Goal: Task Accomplishment & Management: Complete application form

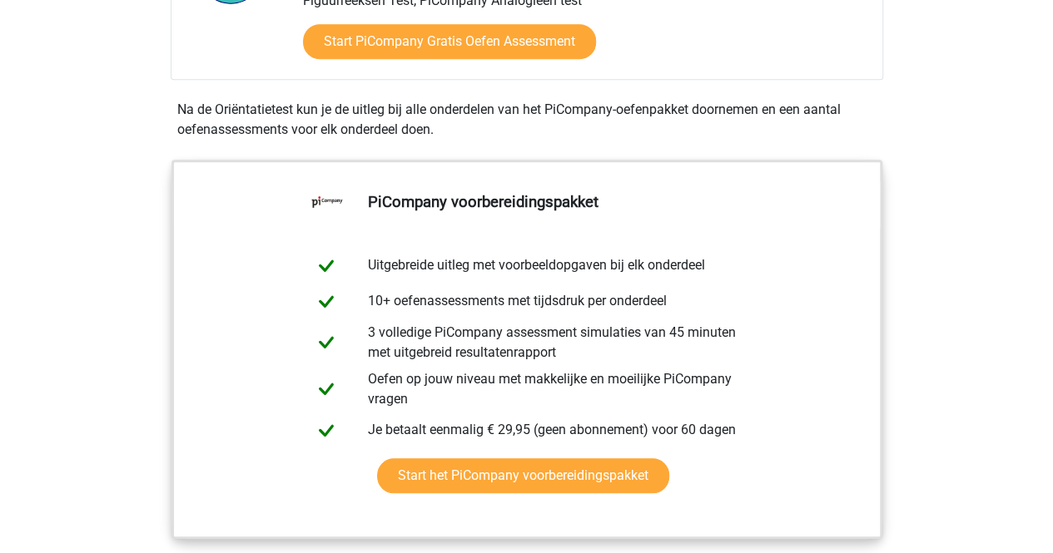
scroll to position [460, 0]
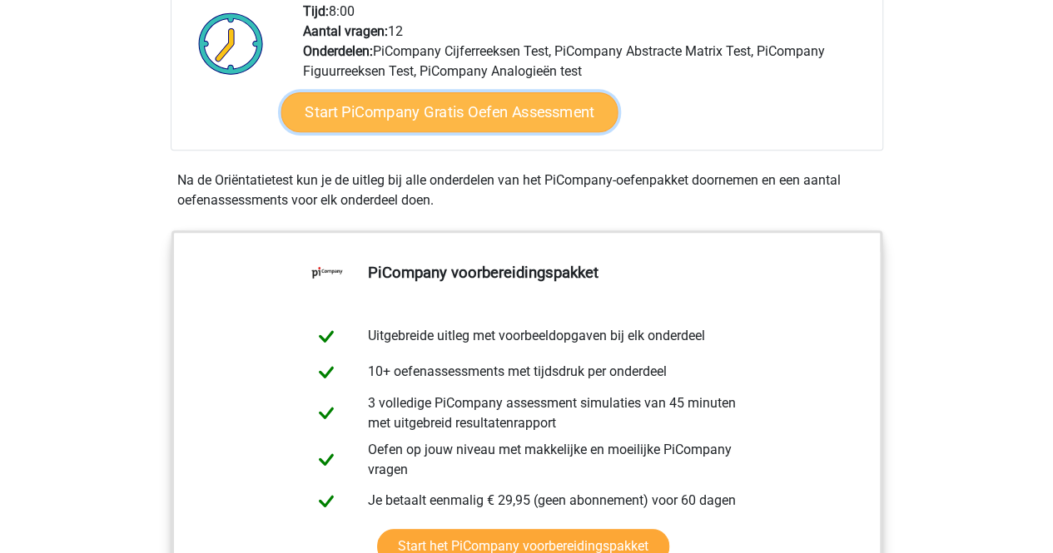
click at [458, 113] on link "Start PiCompany Gratis Oefen Assessment" at bounding box center [448, 112] width 337 height 40
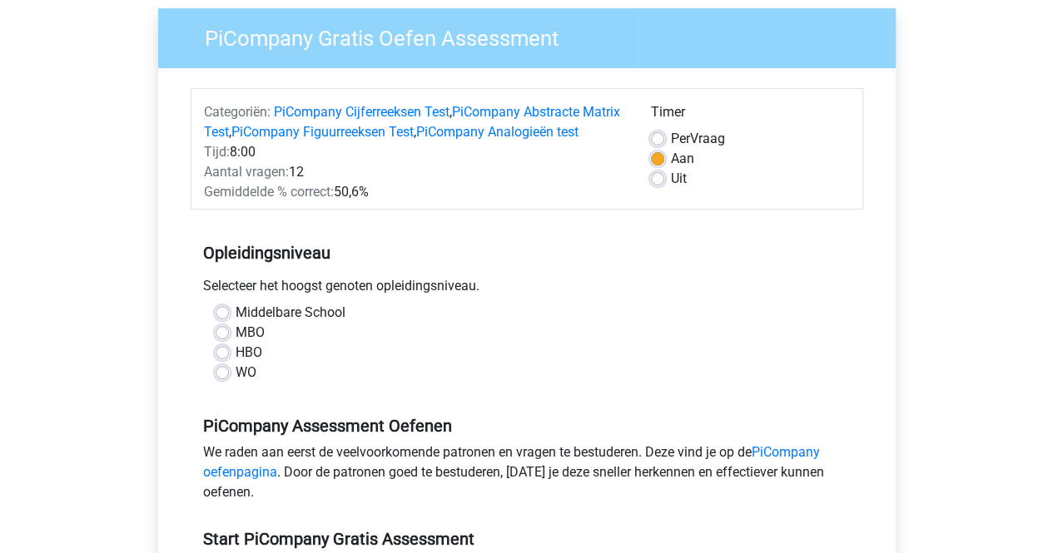
scroll to position [129, 0]
click at [239, 342] on label "MBO" at bounding box center [250, 332] width 29 height 20
click at [229, 339] on input "MBO" at bounding box center [222, 330] width 13 height 17
radio input "true"
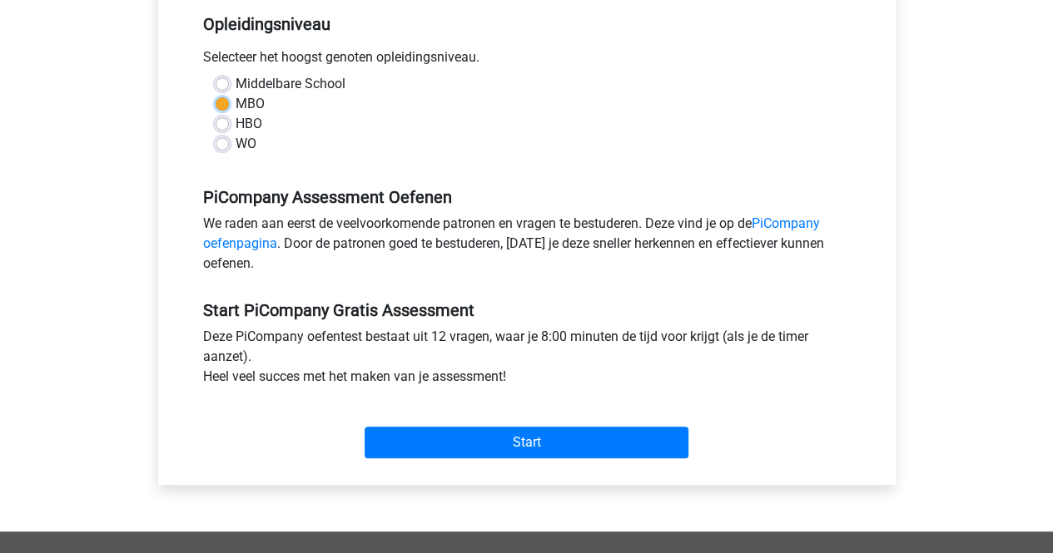
scroll to position [359, 0]
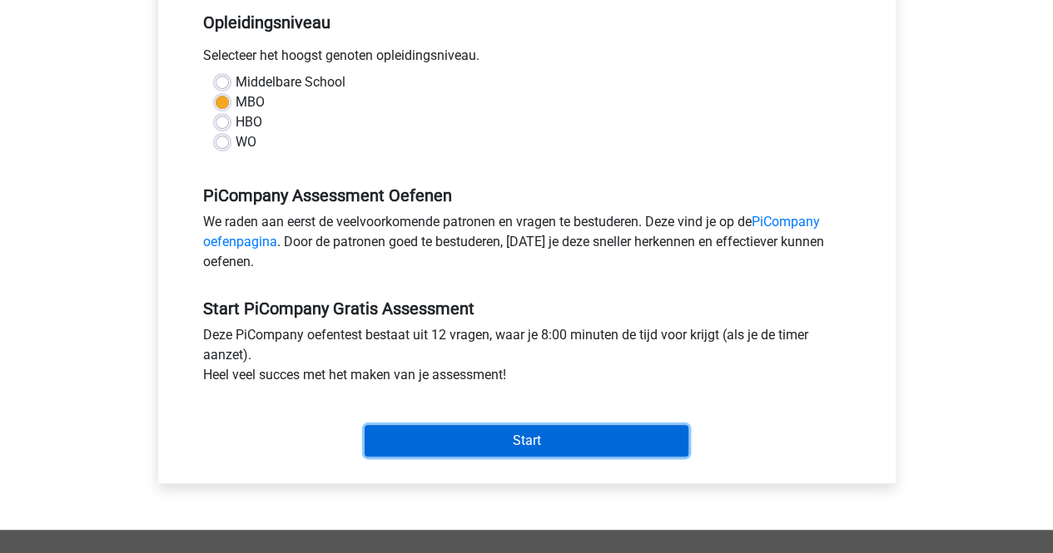
click at [413, 457] on input "Start" at bounding box center [527, 441] width 324 height 32
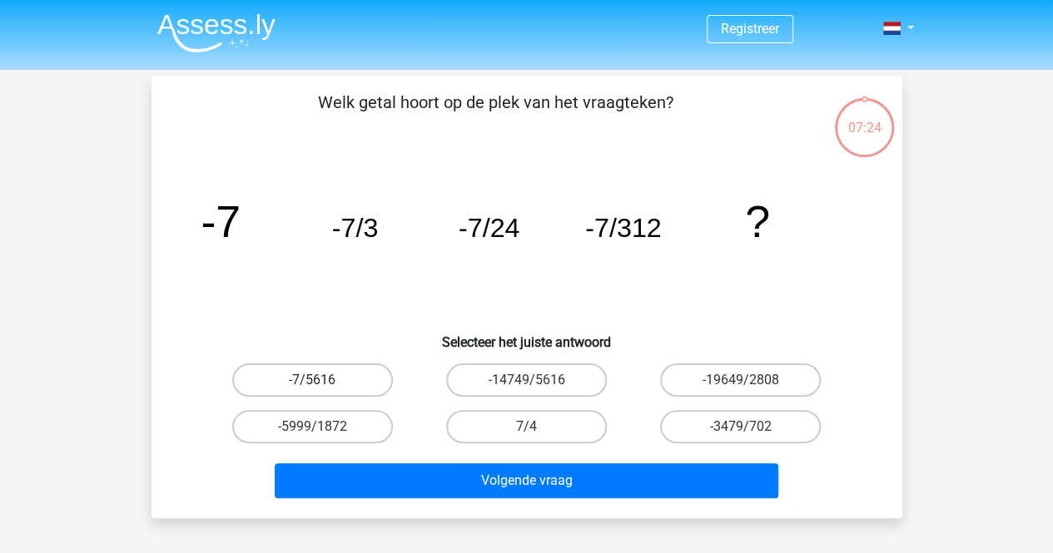
click at [366, 380] on label "-7/5616" at bounding box center [312, 380] width 161 height 33
click at [323, 380] on input "-7/5616" at bounding box center [317, 385] width 11 height 11
radio input "true"
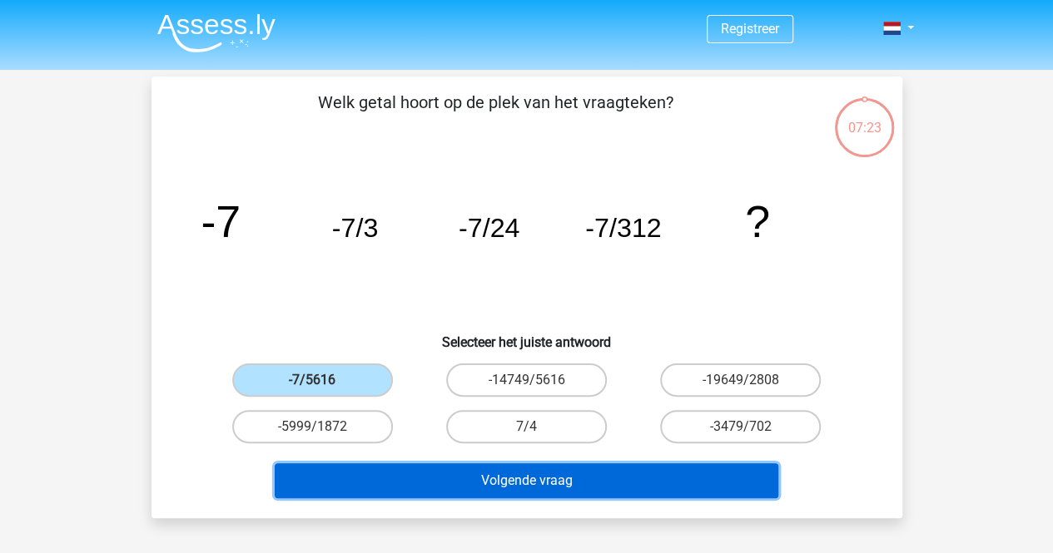
click at [558, 484] on button "Volgende vraag" at bounding box center [527, 481] width 504 height 35
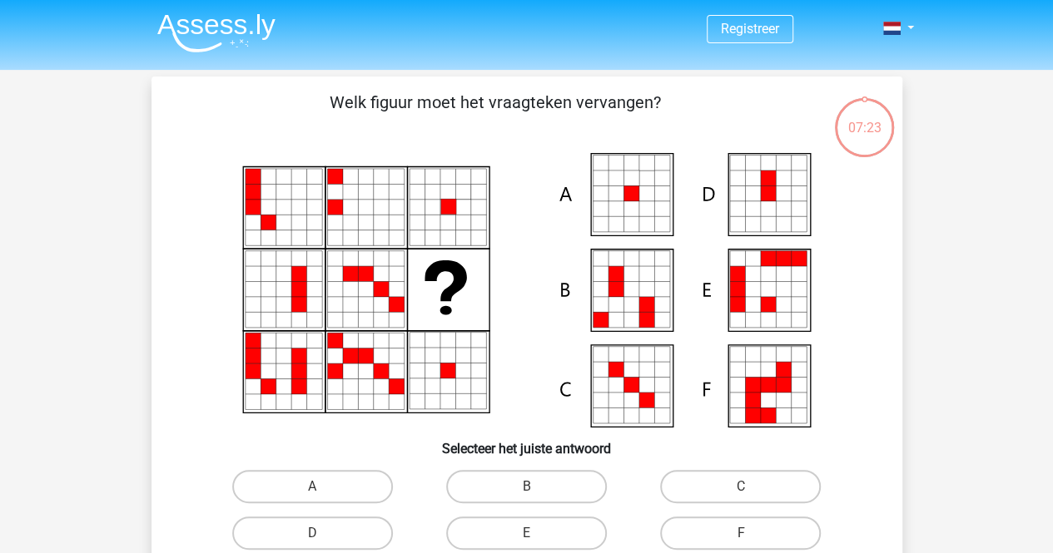
scroll to position [77, 0]
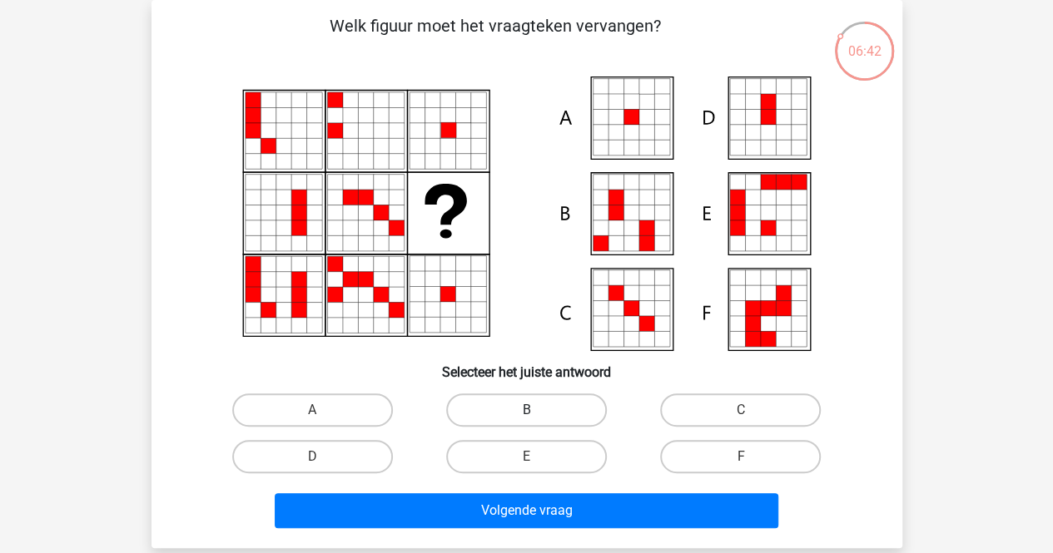
click at [524, 414] on label "B" at bounding box center [526, 410] width 161 height 33
click at [526, 414] on input "B" at bounding box center [531, 415] width 11 height 11
radio input "true"
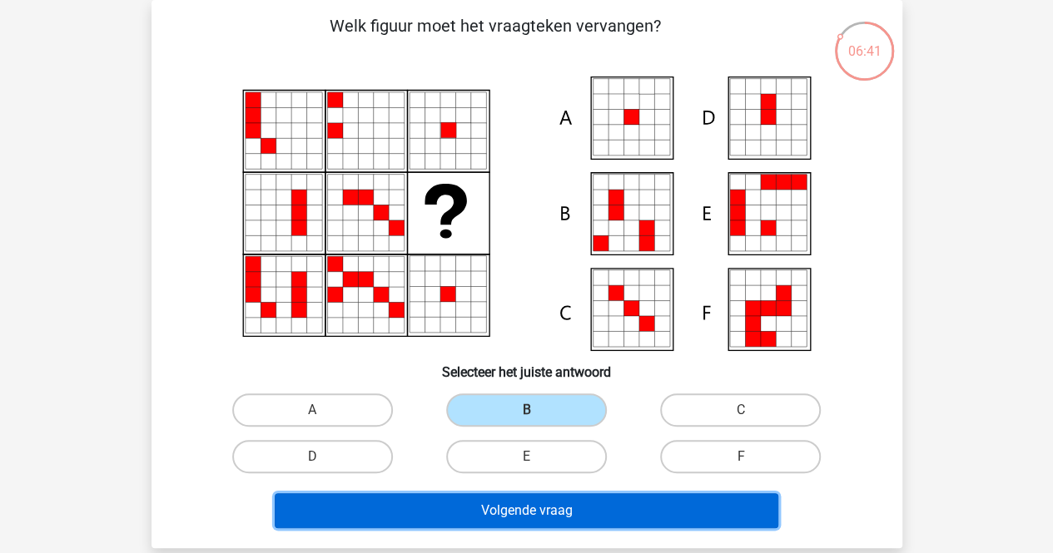
click at [568, 504] on button "Volgende vraag" at bounding box center [527, 511] width 504 height 35
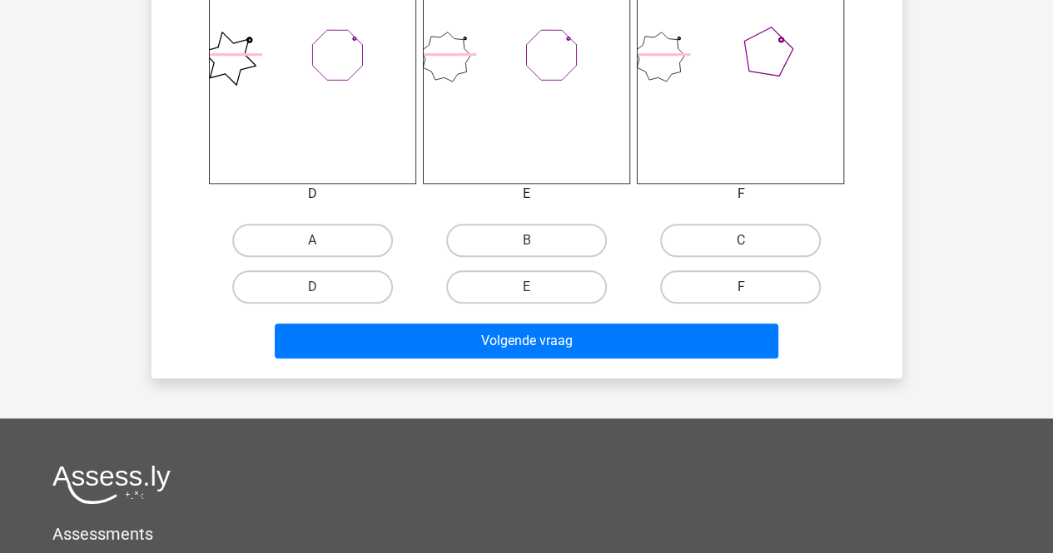
scroll to position [722, 0]
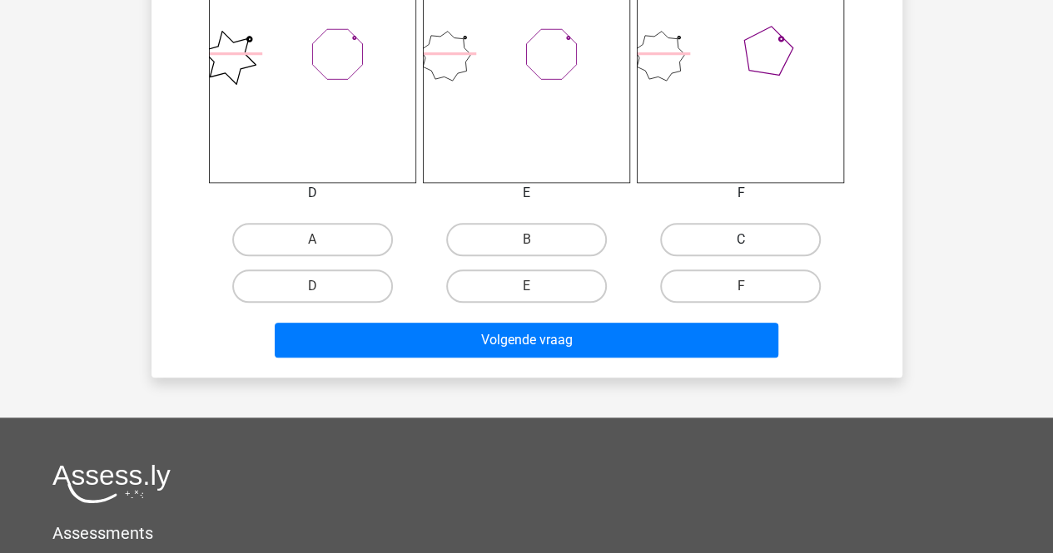
click at [739, 251] on label "C" at bounding box center [740, 239] width 161 height 33
click at [741, 251] on input "C" at bounding box center [746, 245] width 11 height 11
radio input "true"
click at [709, 360] on div "Volgende vraag" at bounding box center [527, 344] width 643 height 42
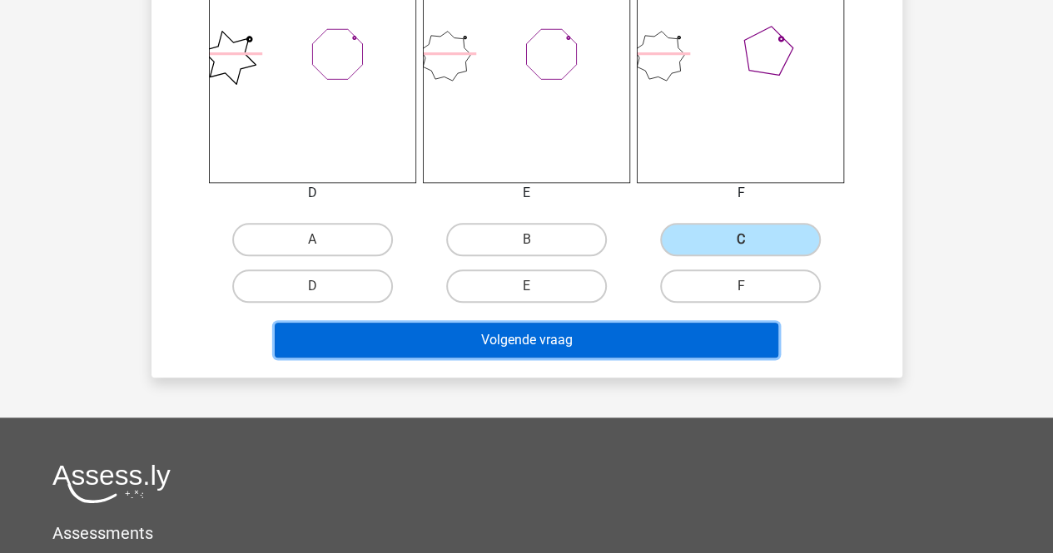
click at [711, 343] on button "Volgende vraag" at bounding box center [527, 340] width 504 height 35
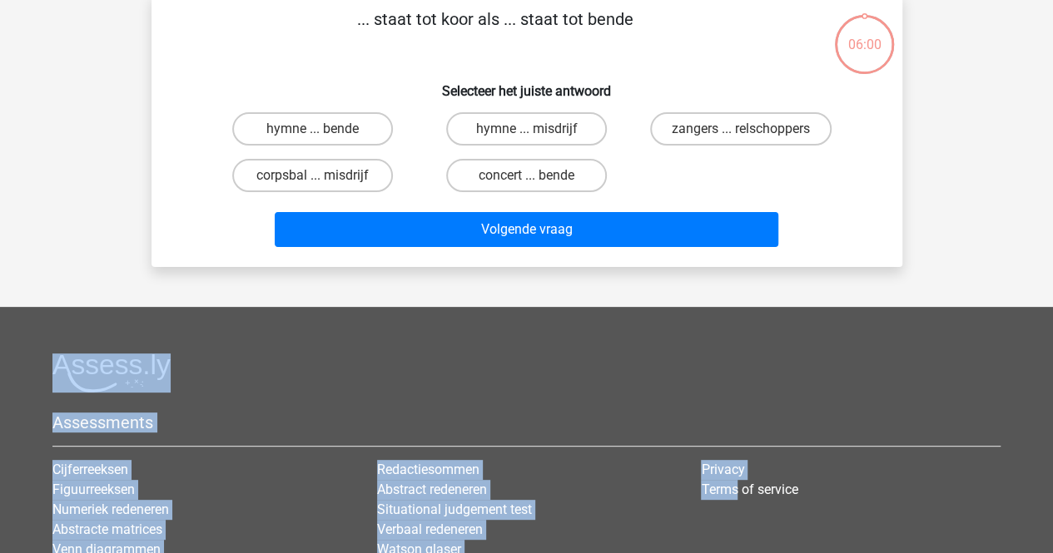
click at [711, 343] on footer "Assessments Cijferreeksen Figuurreeksen Numeriek redeneren Abstracte matrices V…" at bounding box center [526, 526] width 1053 height 439
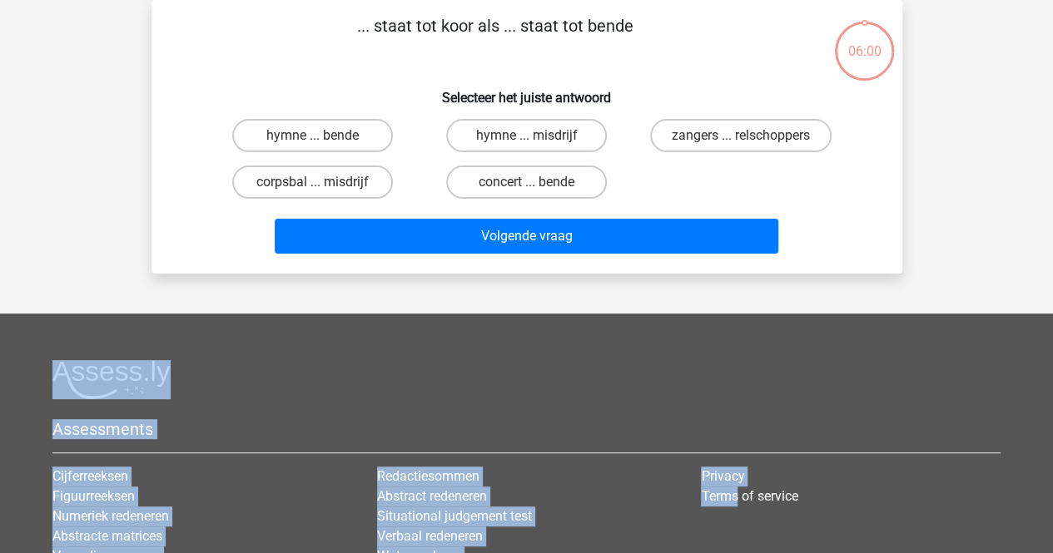
scroll to position [0, 0]
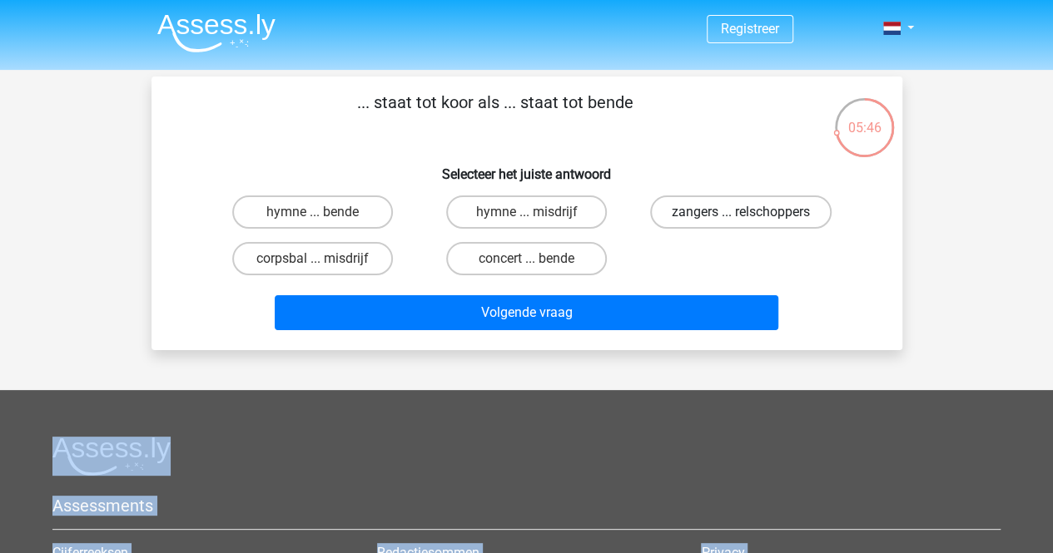
click at [739, 210] on label "zangers ... relschoppers" at bounding box center [740, 212] width 181 height 33
click at [741, 212] on input "zangers ... relschoppers" at bounding box center [746, 217] width 11 height 11
radio input "true"
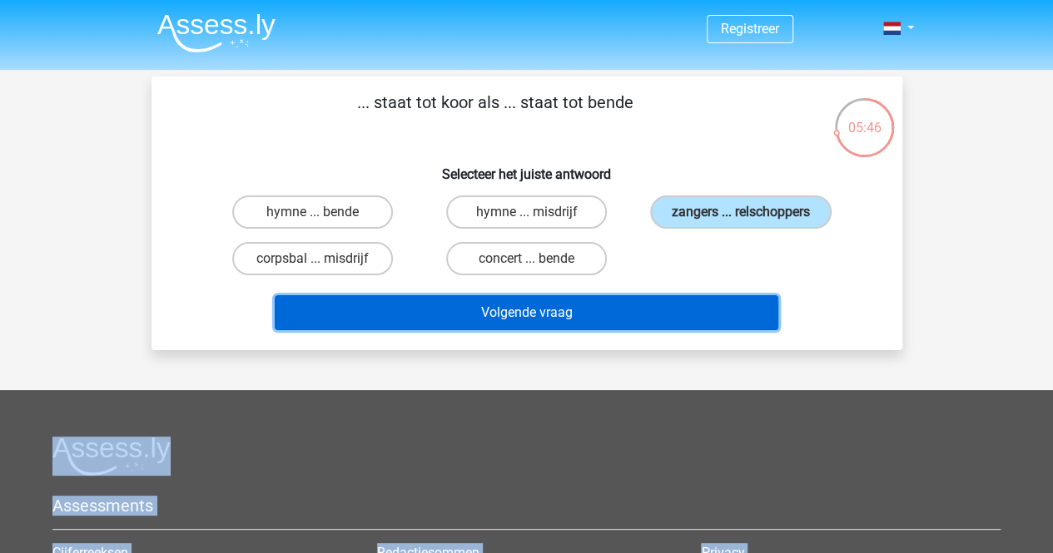
click at [694, 299] on button "Volgende vraag" at bounding box center [527, 312] width 504 height 35
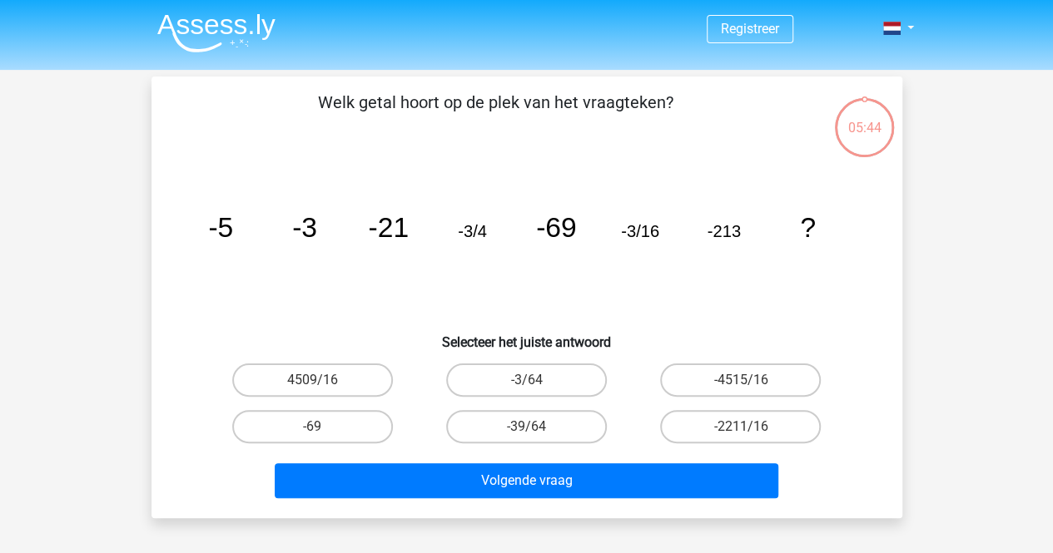
scroll to position [77, 0]
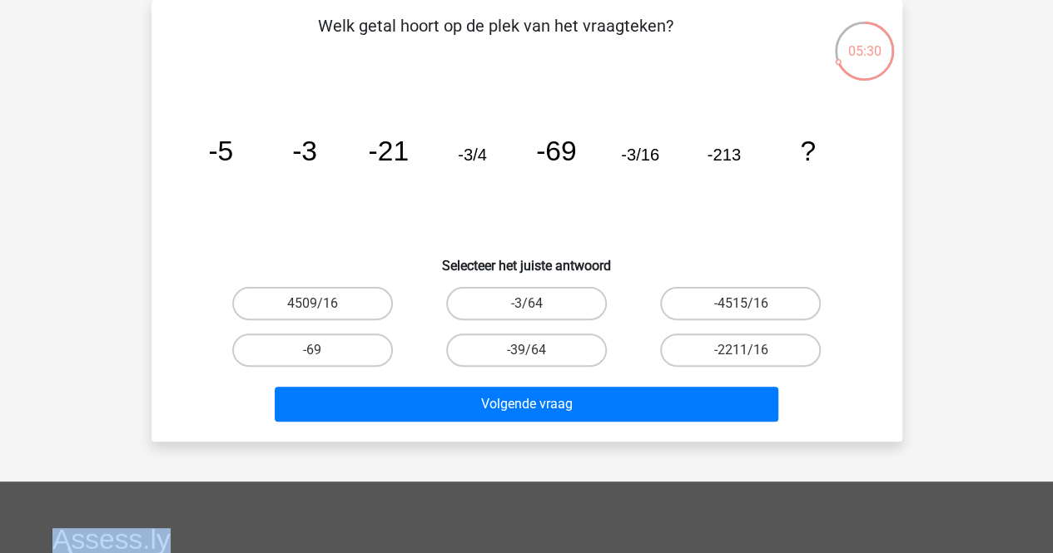
click at [694, 299] on label "-4515/16" at bounding box center [740, 303] width 161 height 33
click at [741, 304] on input "-4515/16" at bounding box center [746, 309] width 11 height 11
radio input "true"
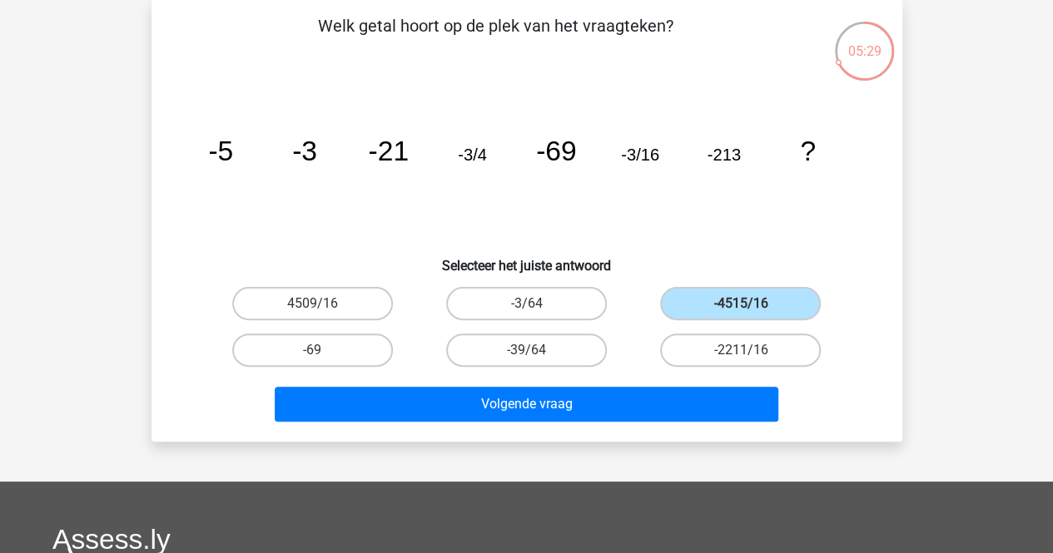
click at [658, 423] on div "Volgende vraag" at bounding box center [527, 408] width 643 height 42
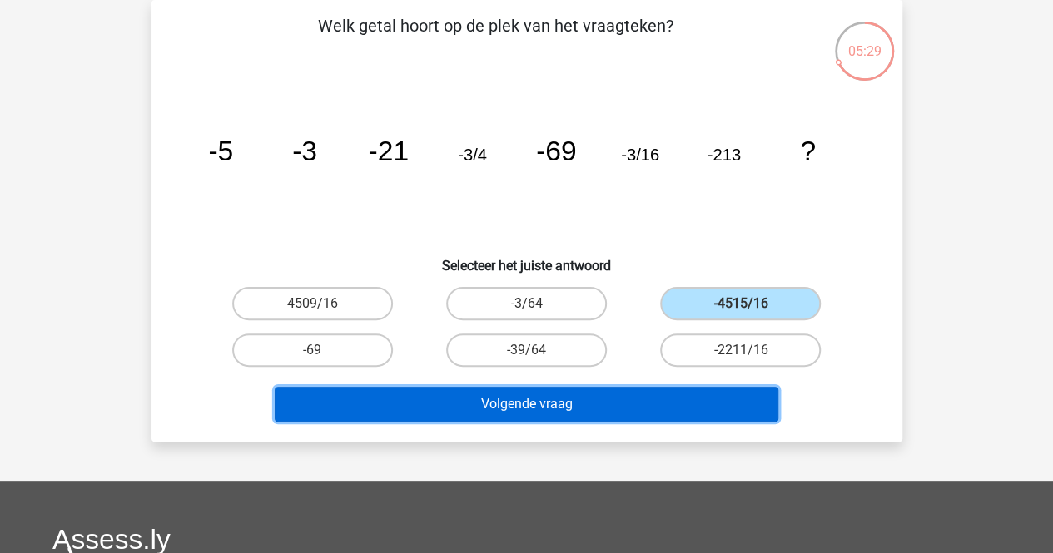
click at [657, 419] on button "Volgende vraag" at bounding box center [527, 404] width 504 height 35
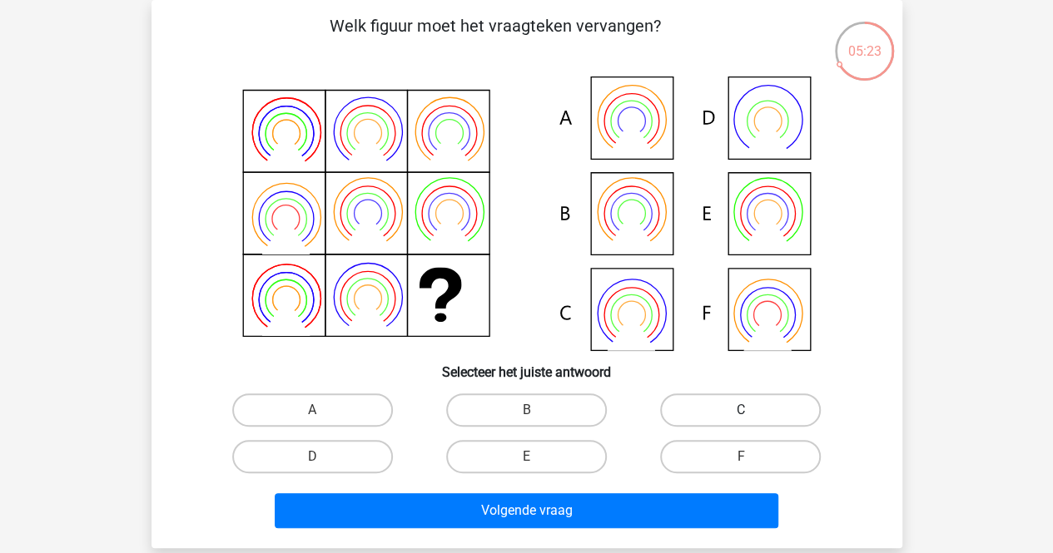
click at [718, 412] on label "C" at bounding box center [740, 410] width 161 height 33
click at [741, 412] on input "C" at bounding box center [746, 415] width 11 height 11
radio input "true"
click at [702, 482] on div "Volgende vraag" at bounding box center [526, 507] width 697 height 55
click at [712, 443] on label "F" at bounding box center [740, 456] width 161 height 33
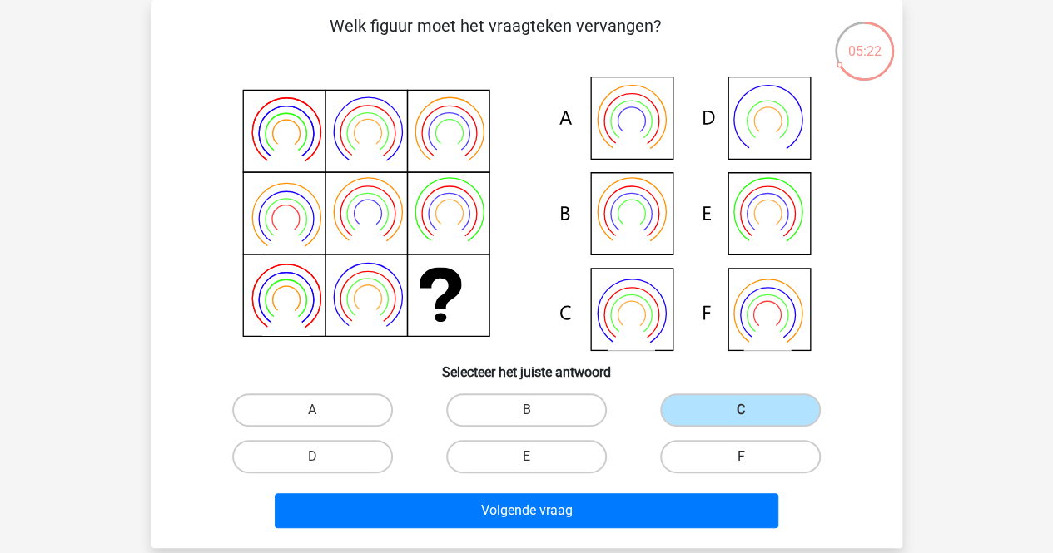
click at [741, 457] on input "F" at bounding box center [746, 462] width 11 height 11
radio input "true"
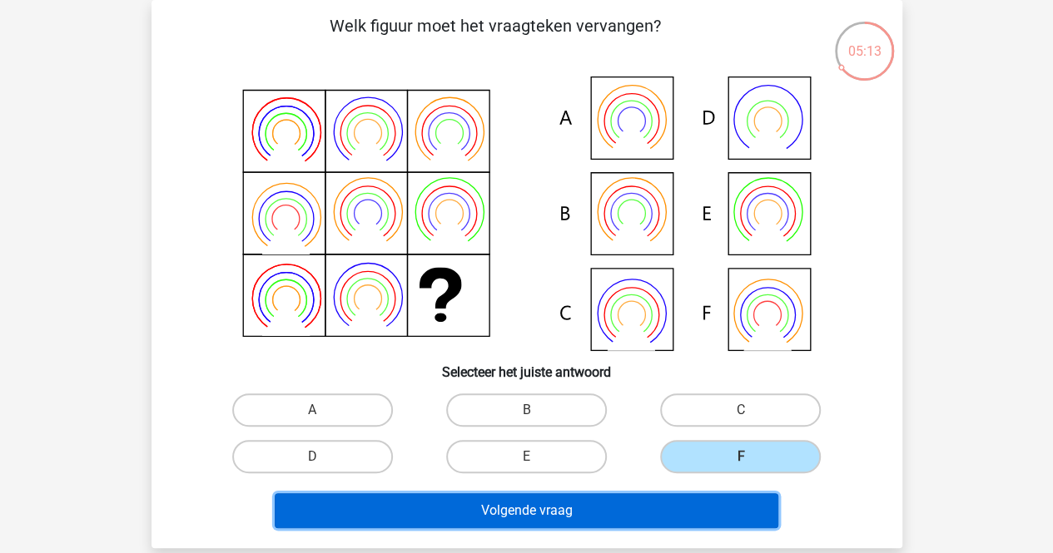
click at [661, 528] on button "Volgende vraag" at bounding box center [527, 511] width 504 height 35
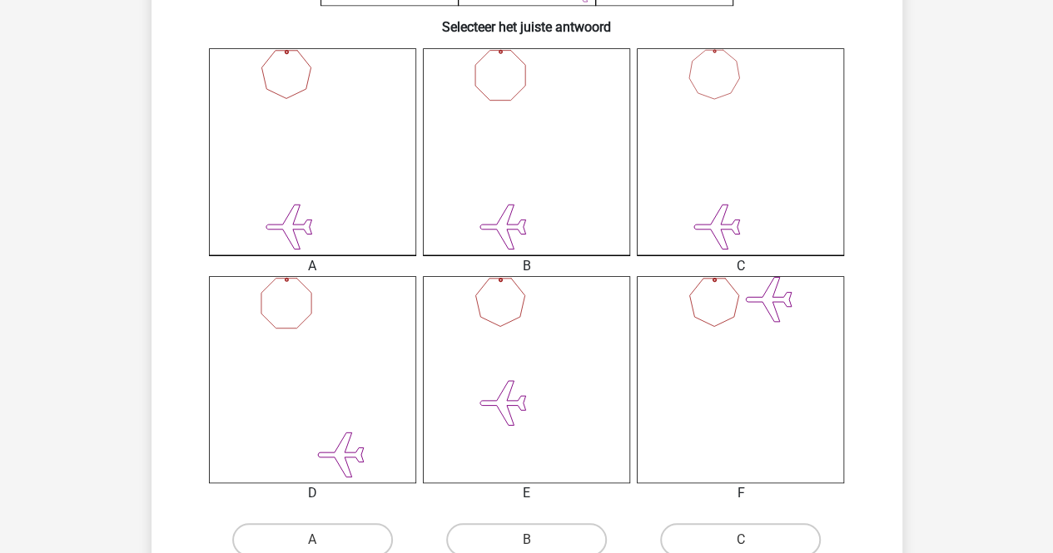
scroll to position [425, 0]
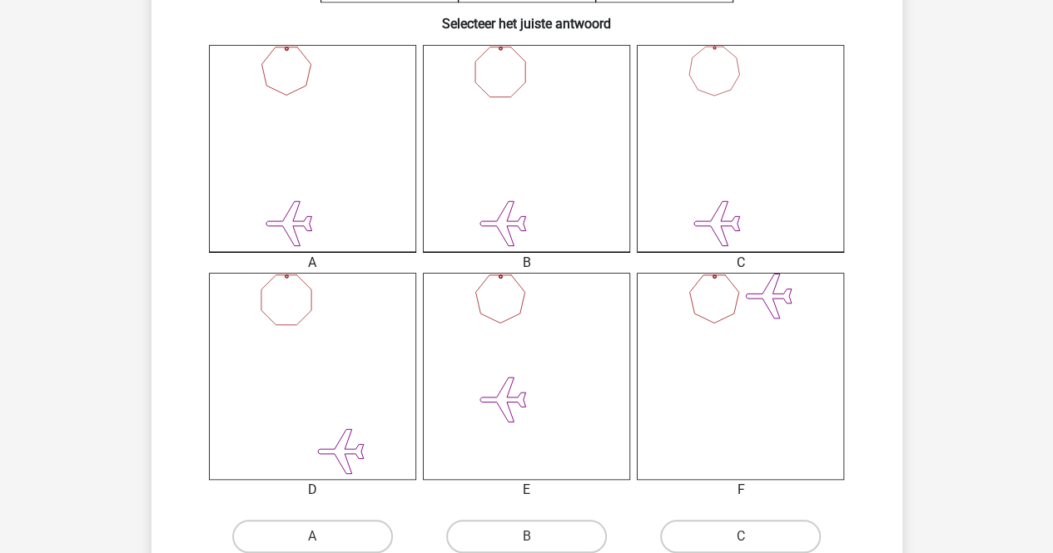
click at [691, 421] on icon at bounding box center [740, 376] width 207 height 207
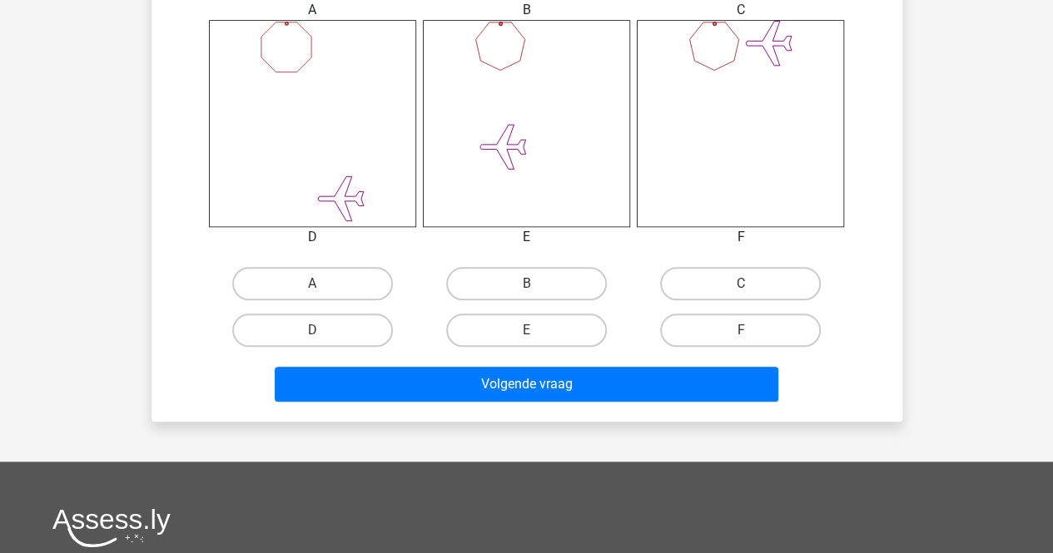
scroll to position [690, 0]
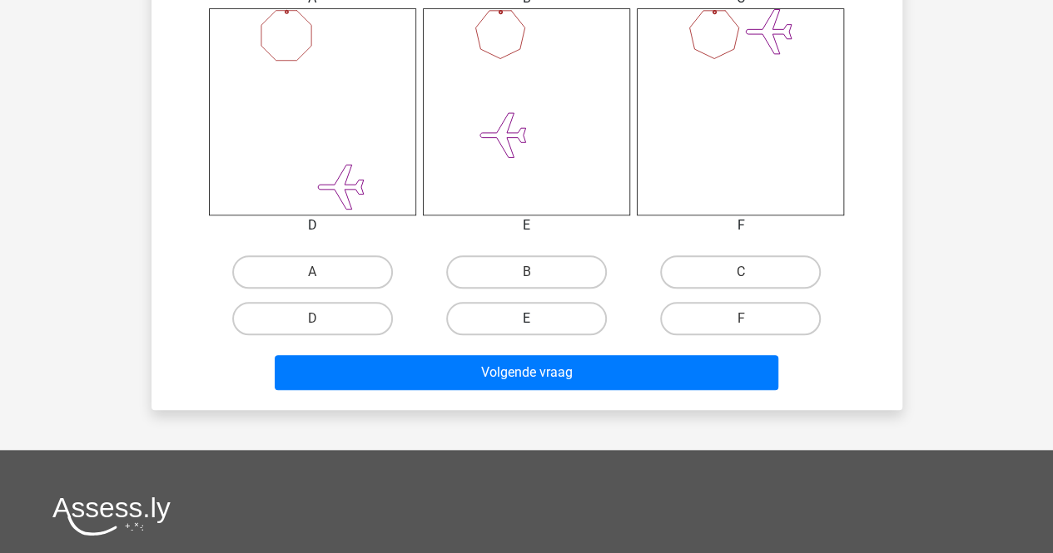
click at [531, 312] on label "E" at bounding box center [526, 318] width 161 height 33
click at [531, 319] on input "E" at bounding box center [531, 324] width 11 height 11
radio input "true"
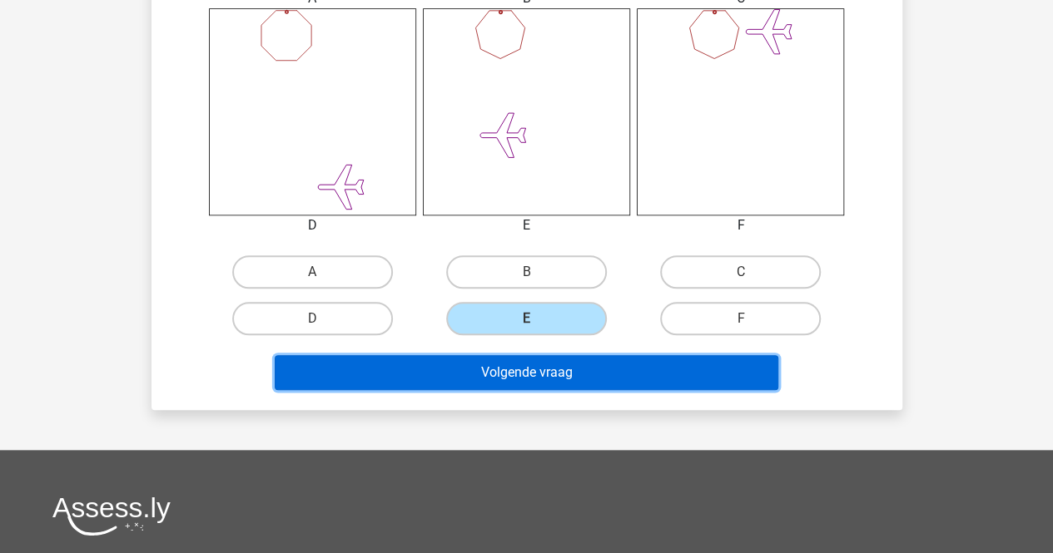
click at [529, 377] on button "Volgende vraag" at bounding box center [527, 372] width 504 height 35
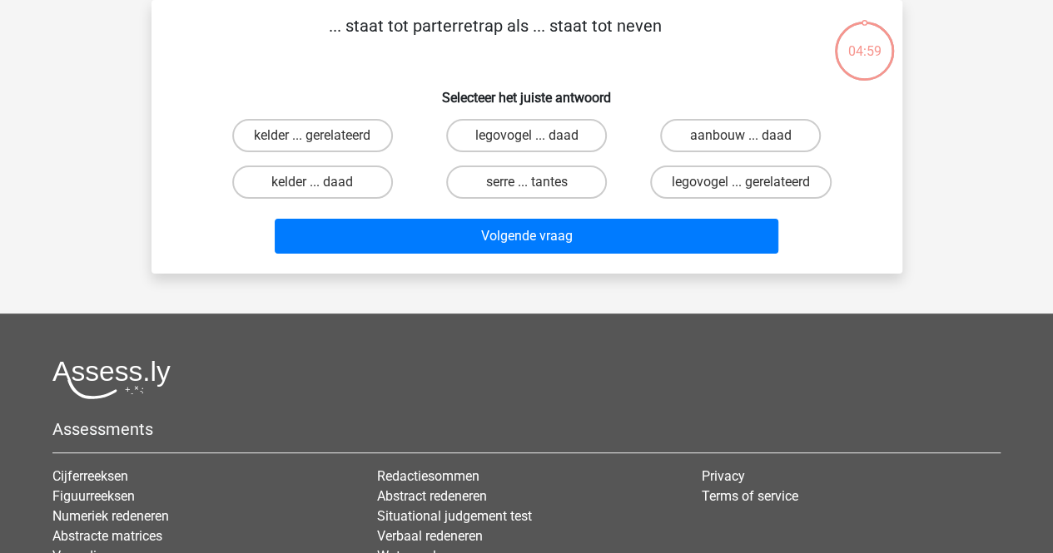
scroll to position [77, 0]
click at [335, 195] on label "kelder ... daad" at bounding box center [312, 182] width 161 height 33
click at [323, 193] on input "kelder ... daad" at bounding box center [317, 187] width 11 height 11
radio input "true"
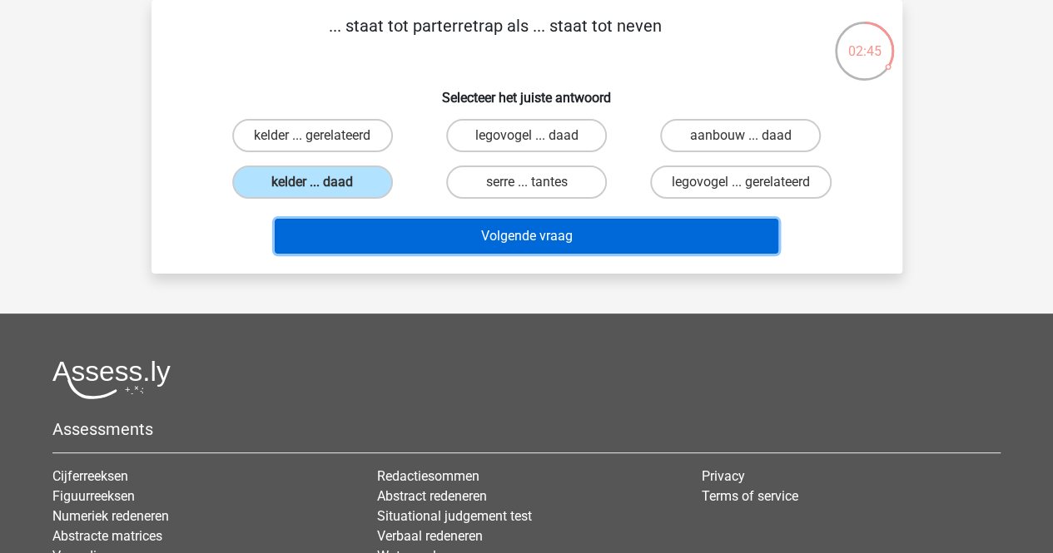
click at [353, 228] on button "Volgende vraag" at bounding box center [527, 236] width 504 height 35
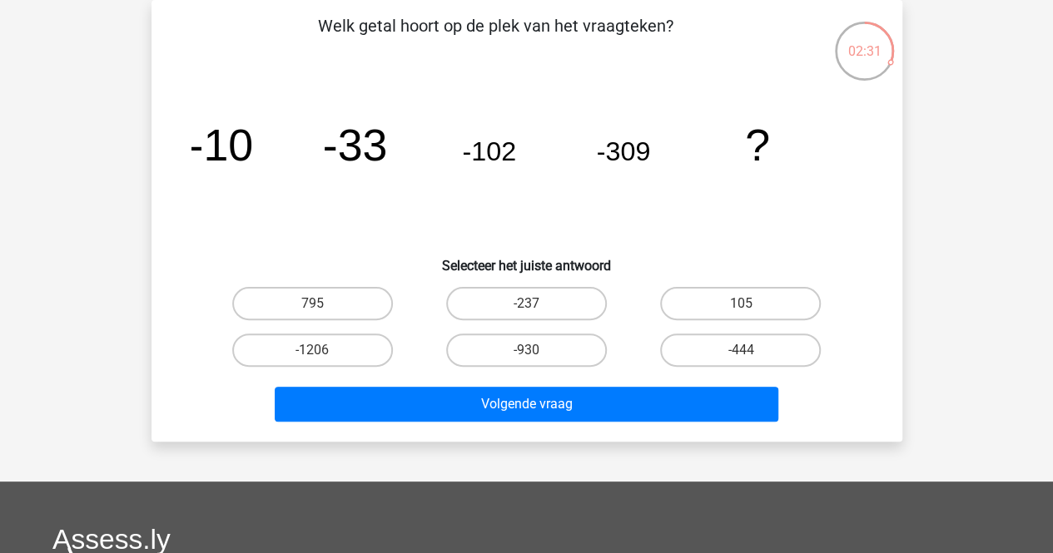
click at [513, 279] on div "Welk getal hoort op de plek van het vraagteken? image/svg+xml -10 -33 -102 -309…" at bounding box center [526, 220] width 737 height 415
click at [506, 277] on div "Welk getal hoort op de plek van het vraagteken? image/svg+xml -10 -33 -102 -309…" at bounding box center [526, 220] width 737 height 415
click at [506, 285] on div "-237" at bounding box center [526, 303] width 214 height 47
click at [492, 313] on label "-237" at bounding box center [526, 303] width 161 height 33
click at [526, 313] on input "-237" at bounding box center [531, 309] width 11 height 11
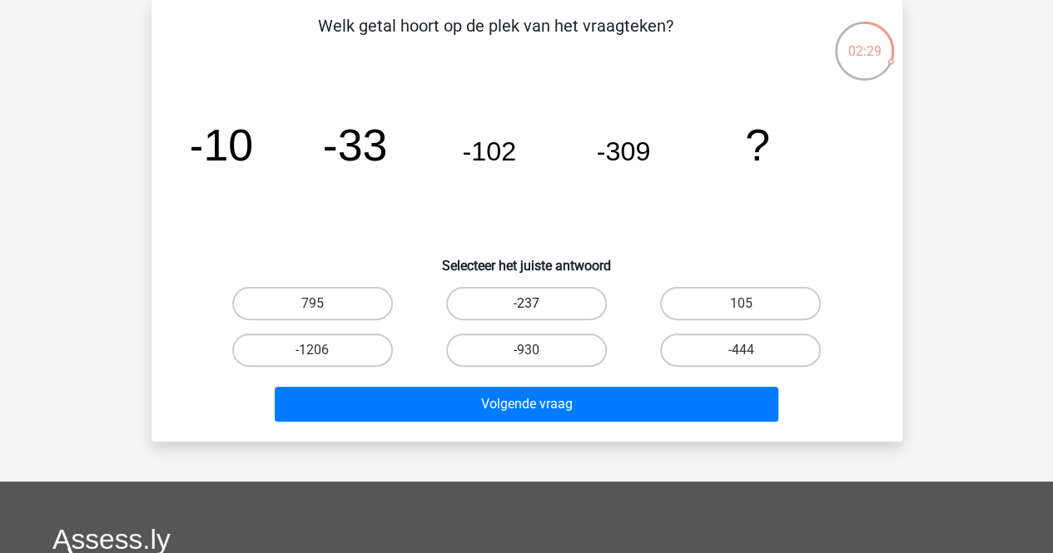
radio input "true"
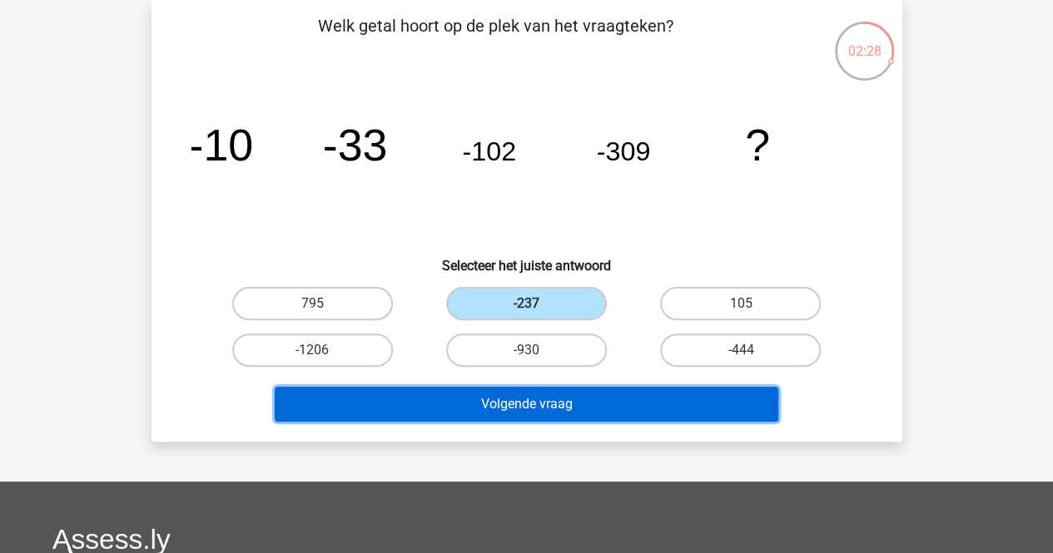
click at [529, 399] on button "Volgende vraag" at bounding box center [527, 404] width 504 height 35
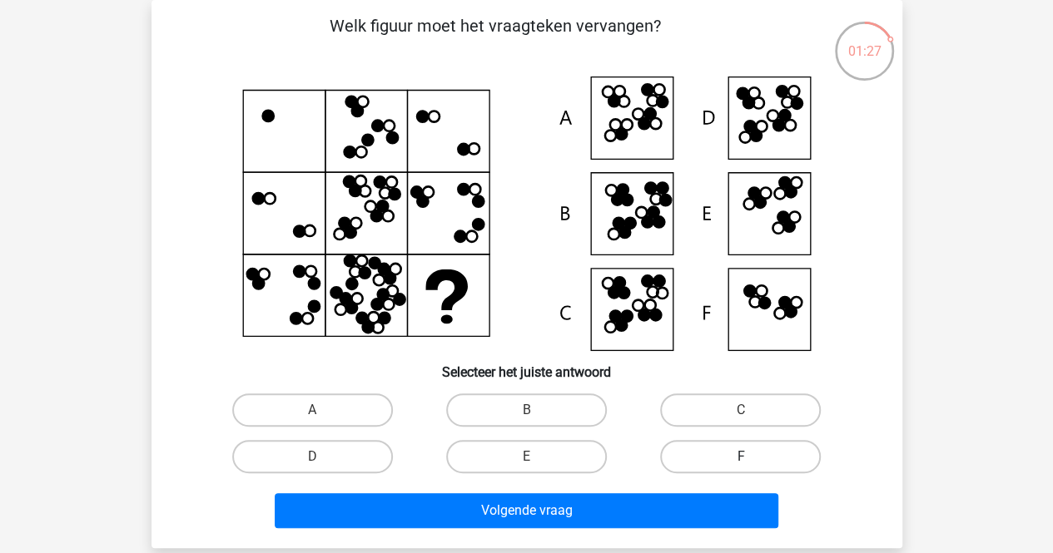
click at [727, 469] on label "F" at bounding box center [740, 456] width 161 height 33
click at [741, 468] on input "F" at bounding box center [746, 462] width 11 height 11
radio input "true"
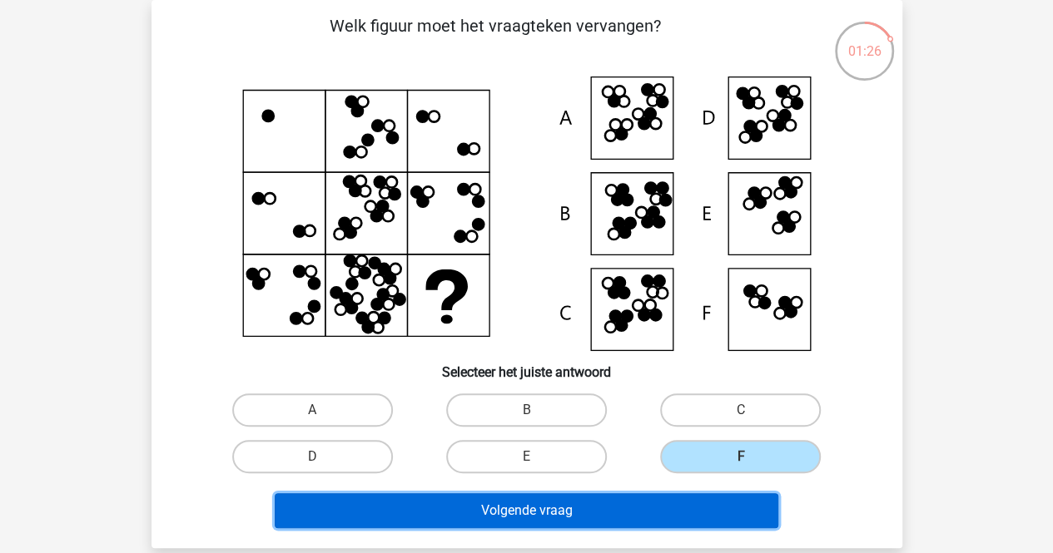
click at [597, 508] on button "Volgende vraag" at bounding box center [527, 511] width 504 height 35
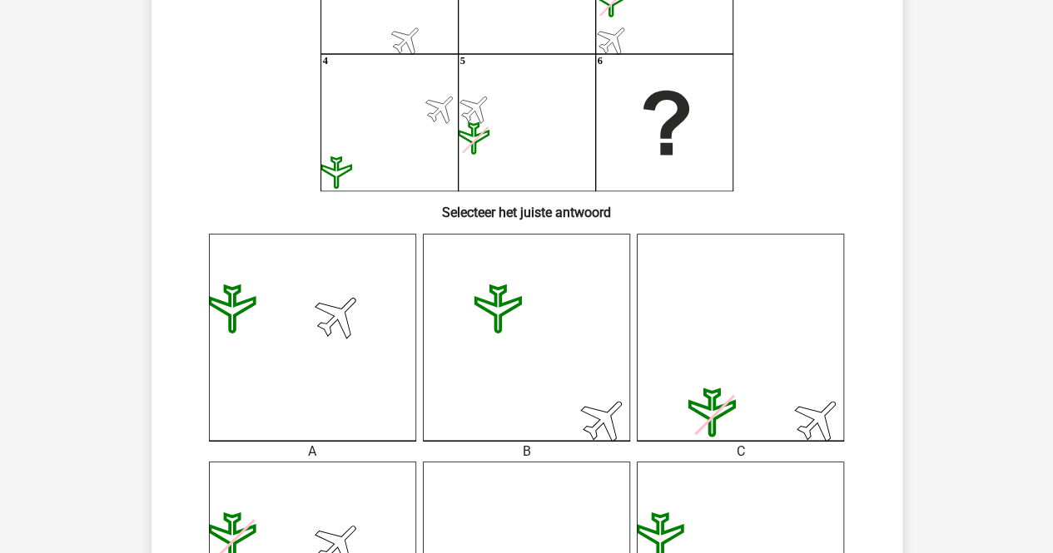
scroll to position [246, 0]
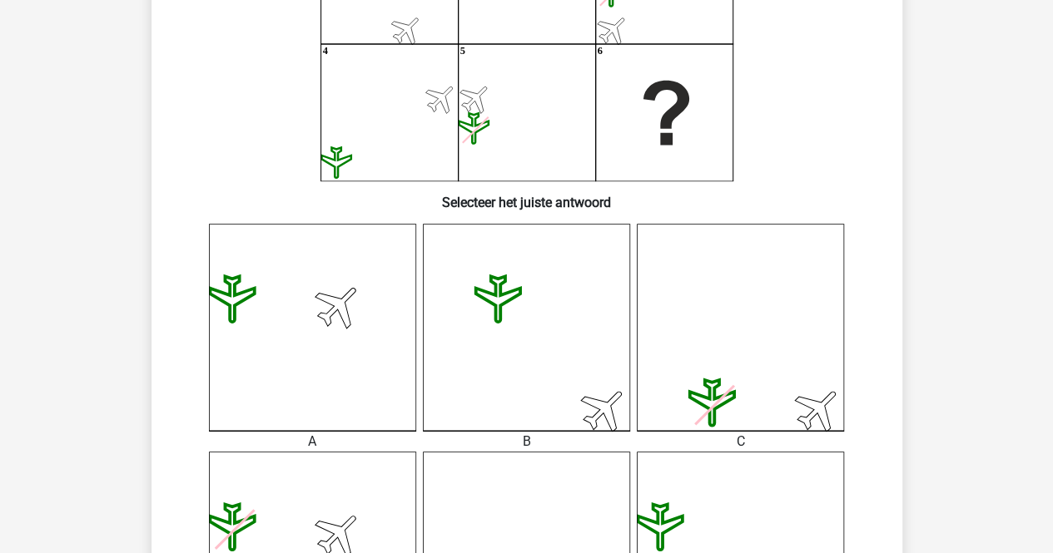
click at [333, 350] on icon at bounding box center [312, 327] width 207 height 207
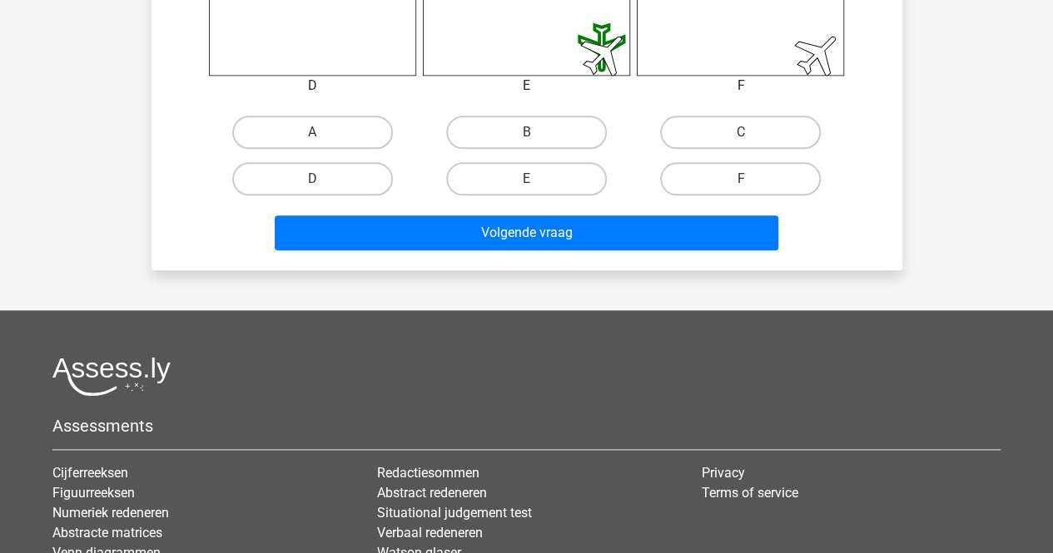
scroll to position [831, 0]
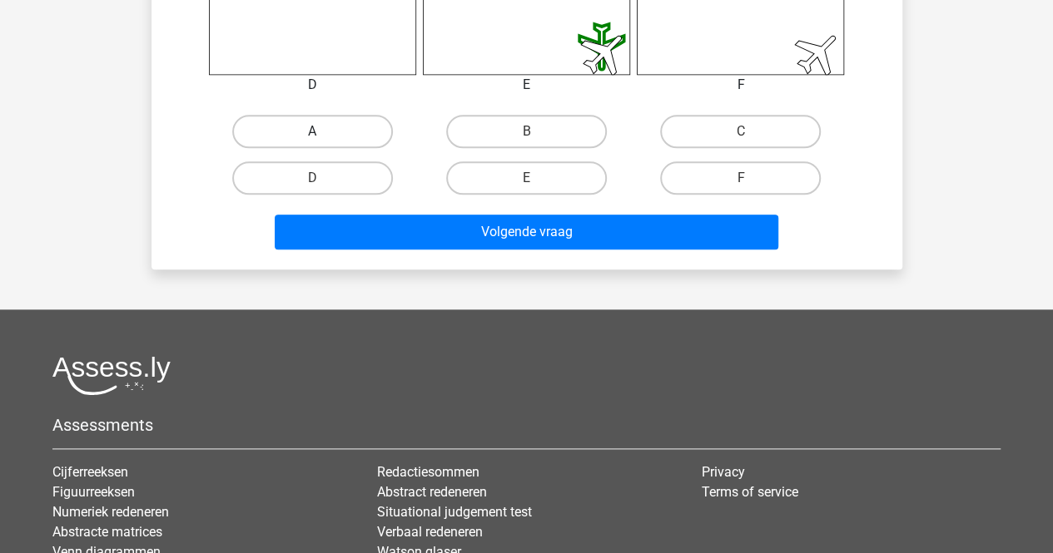
click at [343, 138] on label "A" at bounding box center [312, 131] width 161 height 33
click at [323, 138] on input "A" at bounding box center [317, 137] width 11 height 11
radio input "true"
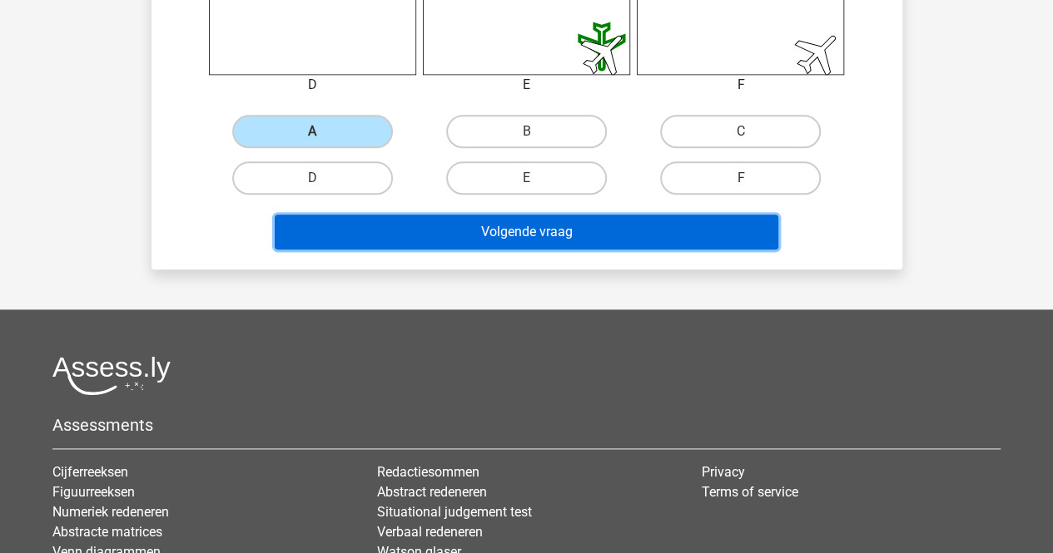
click at [367, 244] on button "Volgende vraag" at bounding box center [527, 232] width 504 height 35
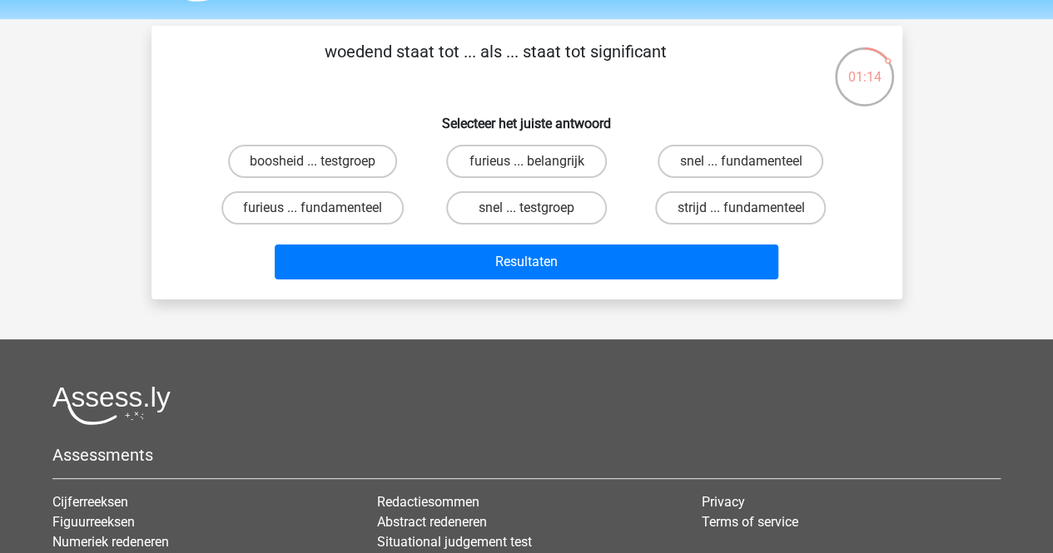
scroll to position [50, 0]
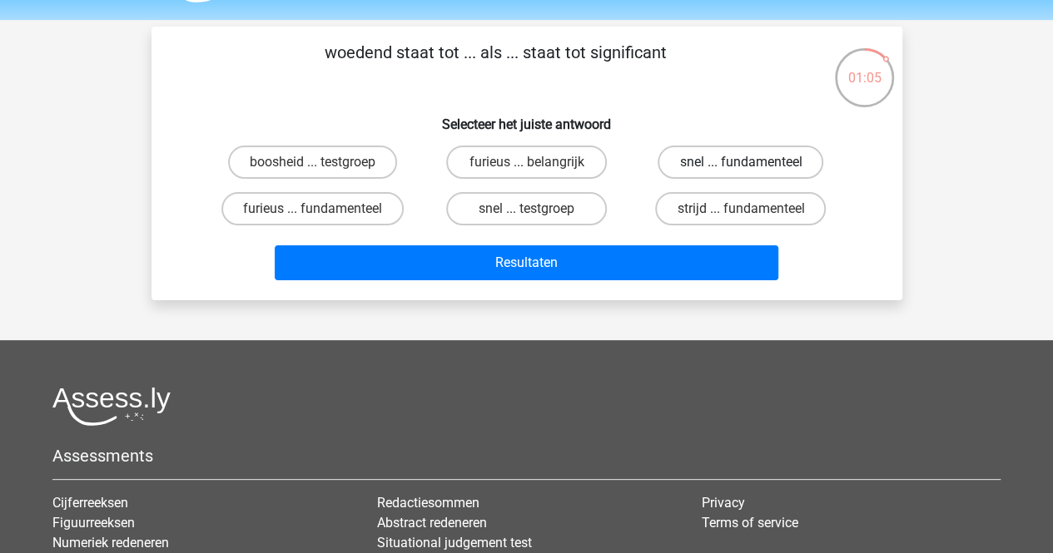
click at [724, 166] on label "snel ... fundamenteel" at bounding box center [741, 162] width 166 height 33
click at [741, 166] on input "snel ... fundamenteel" at bounding box center [746, 167] width 11 height 11
radio input "true"
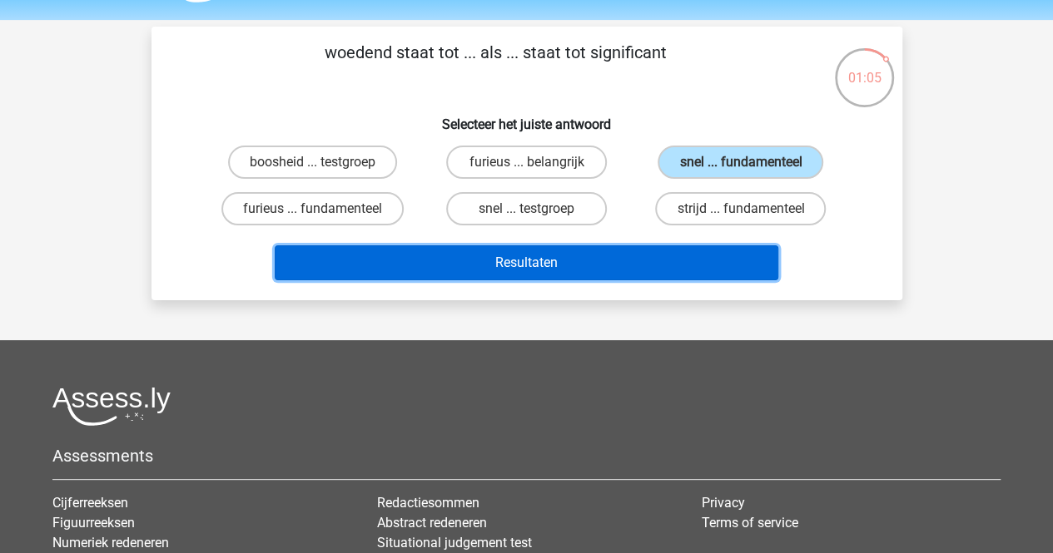
click at [655, 253] on button "Resultaten" at bounding box center [527, 263] width 504 height 35
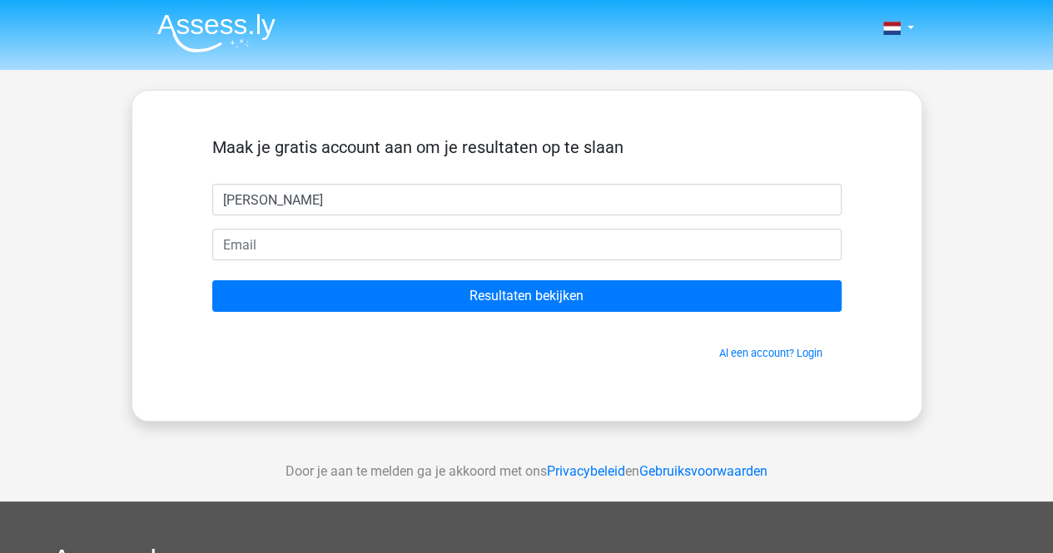
type input "Lisa Starmans"
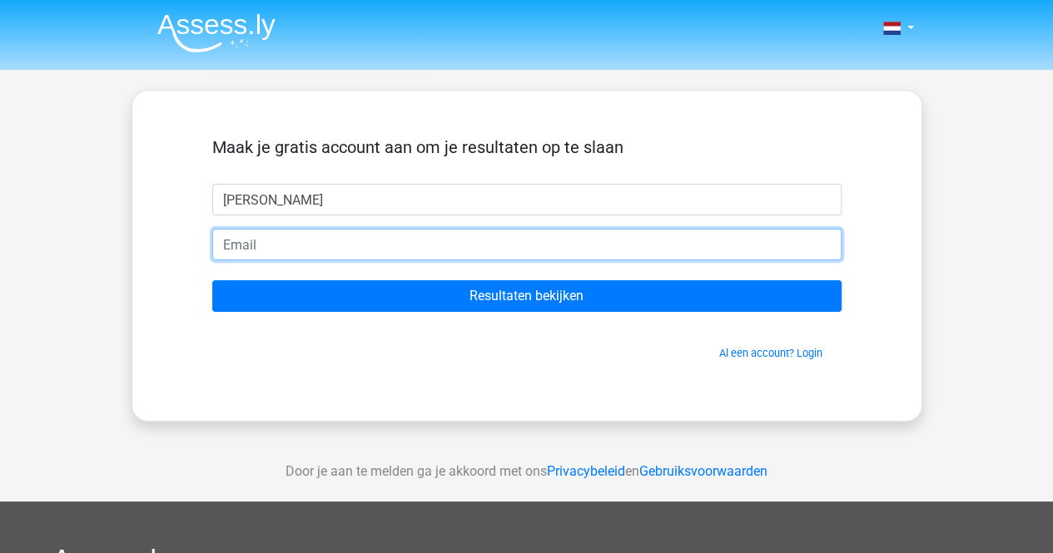
click at [607, 251] on input "email" at bounding box center [526, 245] width 629 height 32
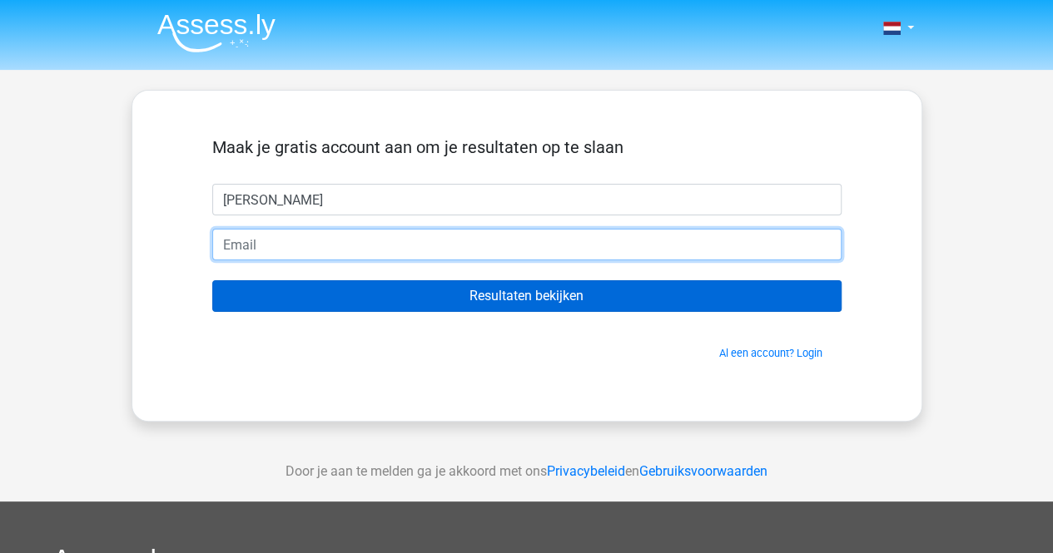
type input "starmans.lisa@gmail.com"
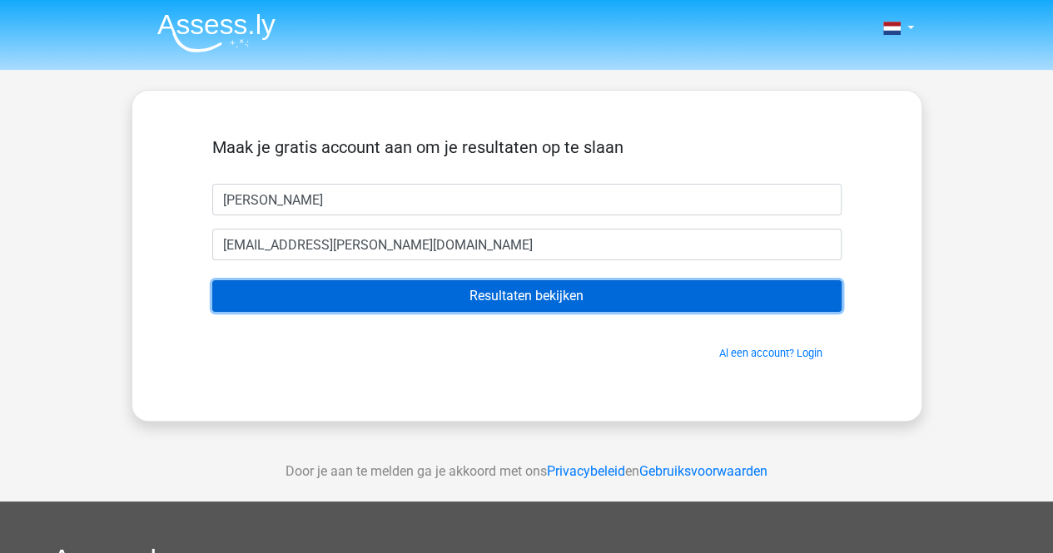
click at [426, 292] on input "Resultaten bekijken" at bounding box center [526, 296] width 629 height 32
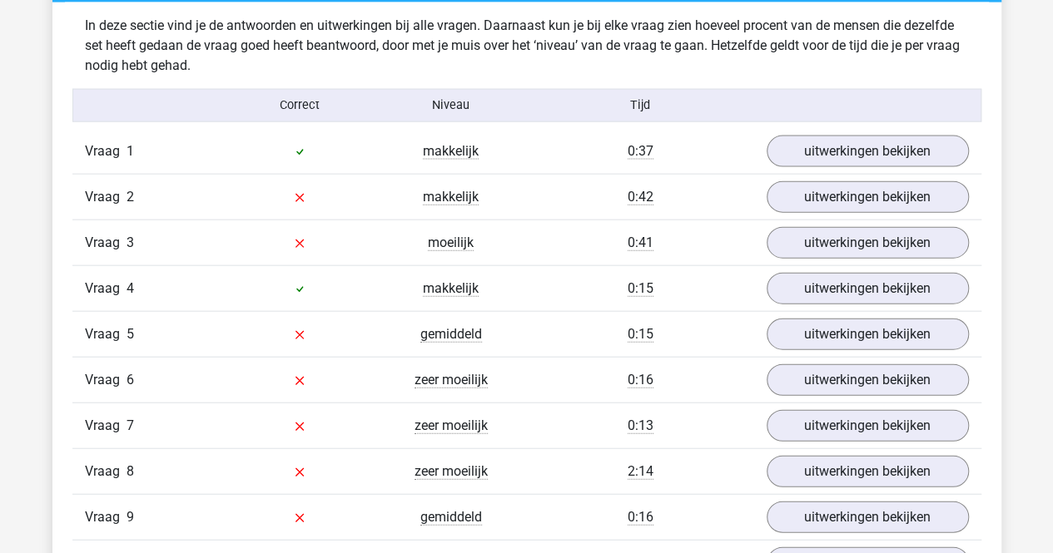
scroll to position [1795, 0]
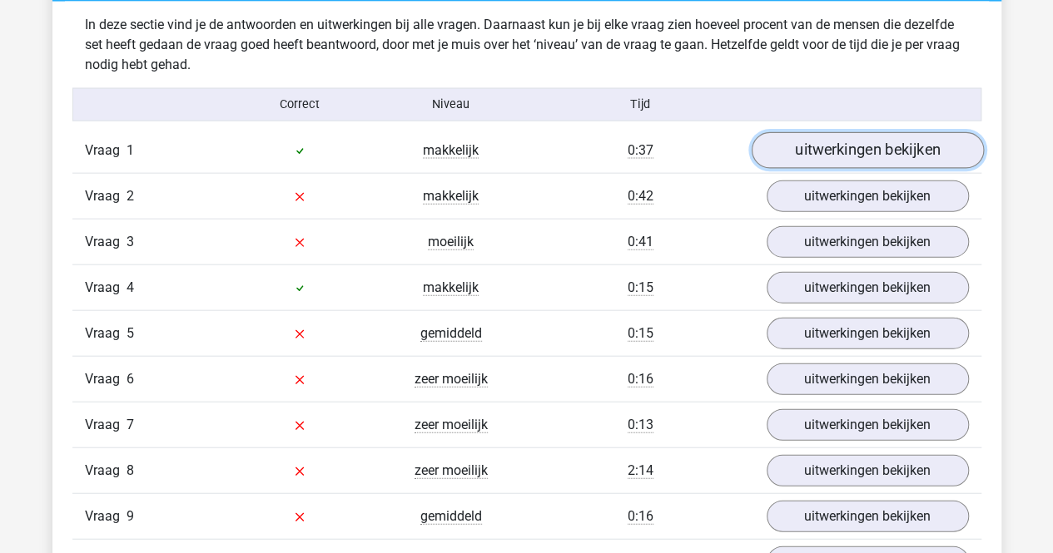
click at [869, 151] on link "uitwerkingen bekijken" at bounding box center [867, 150] width 232 height 37
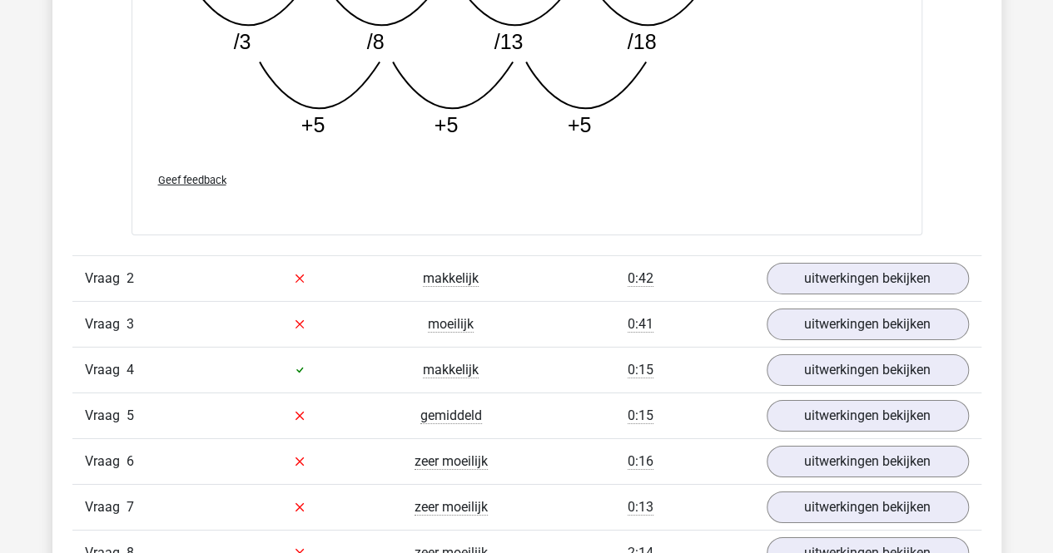
scroll to position [2563, 0]
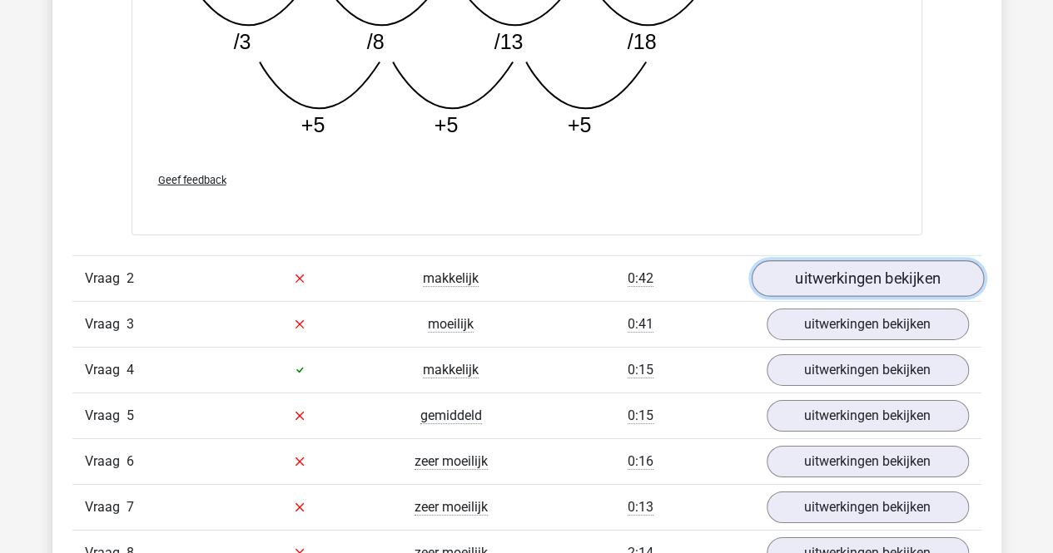
click at [859, 275] on link "uitwerkingen bekijken" at bounding box center [867, 279] width 232 height 37
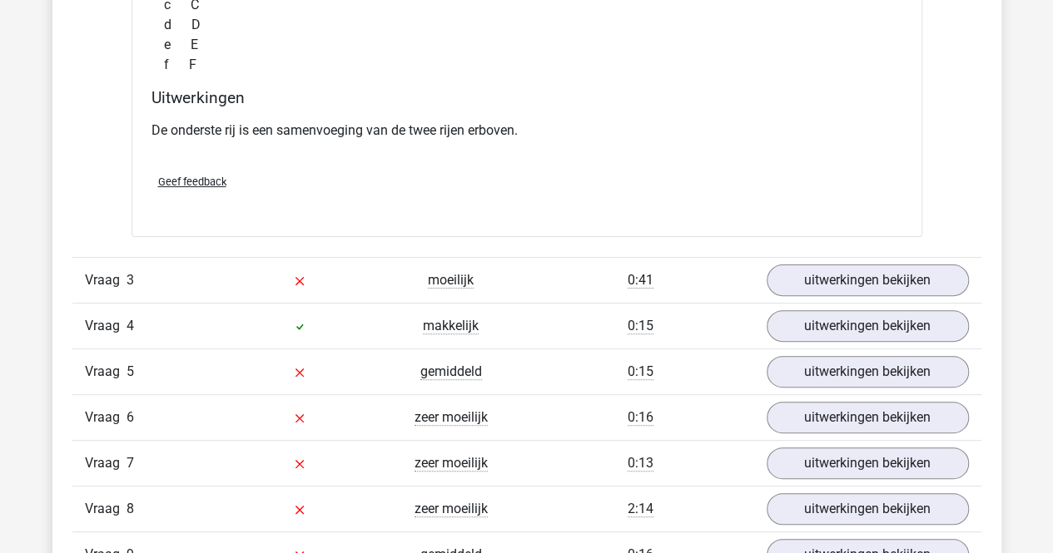
scroll to position [3352, 0]
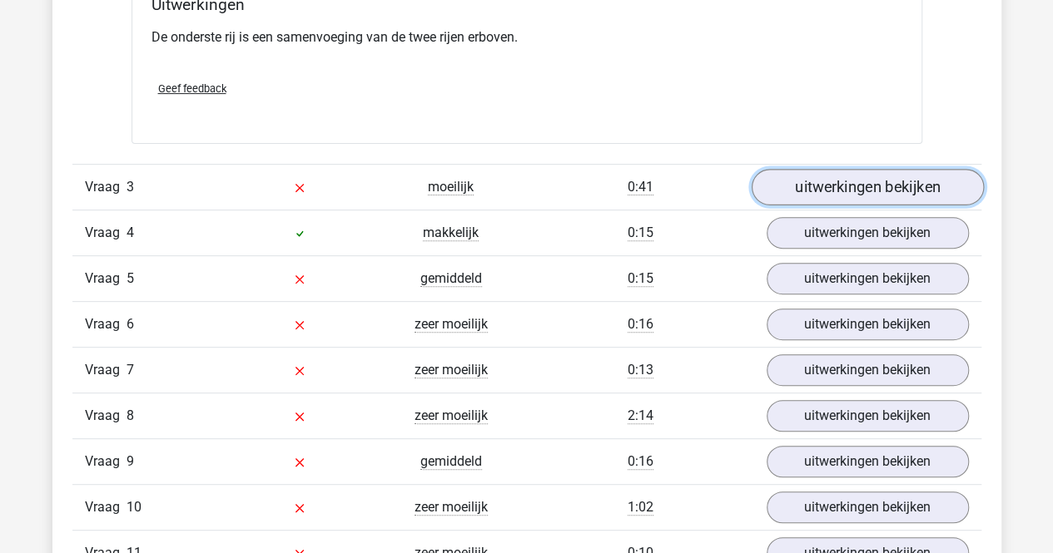
click at [892, 190] on link "uitwerkingen bekijken" at bounding box center [867, 187] width 232 height 37
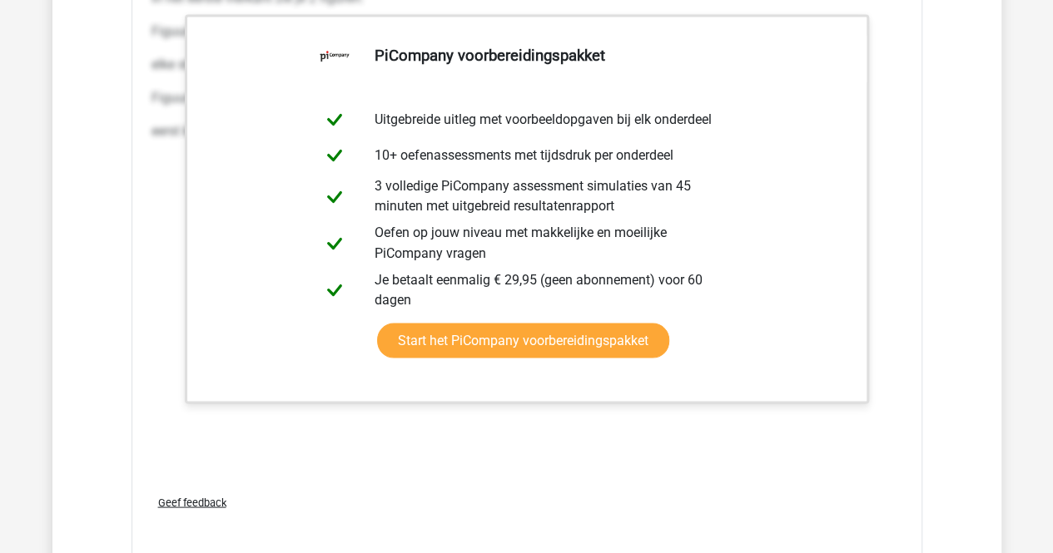
scroll to position [4485, 0]
